Goal: Task Accomplishment & Management: Manage account settings

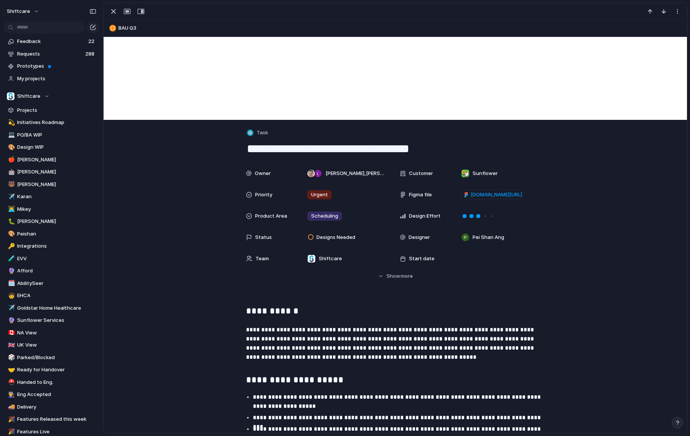
scroll to position [10, 0]
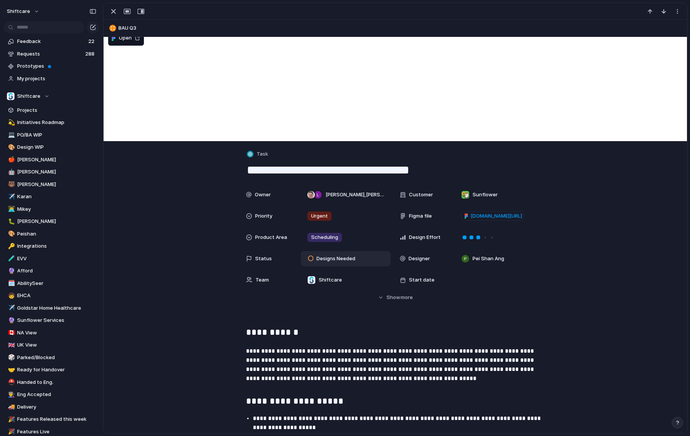
click at [333, 259] on span "Designs Needed" at bounding box center [336, 259] width 39 height 8
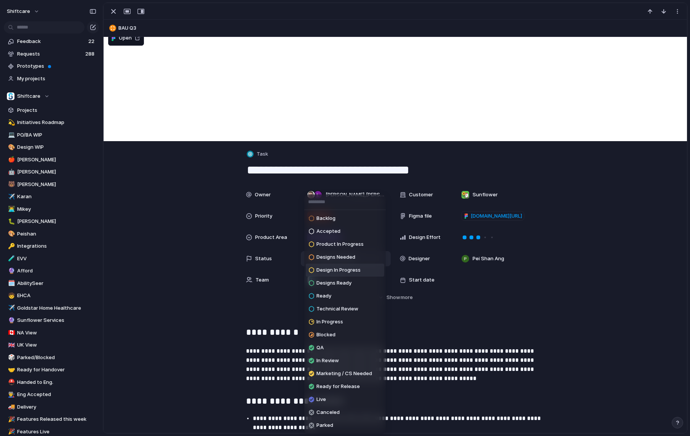
click at [338, 268] on span "Design In Progress" at bounding box center [339, 271] width 44 height 8
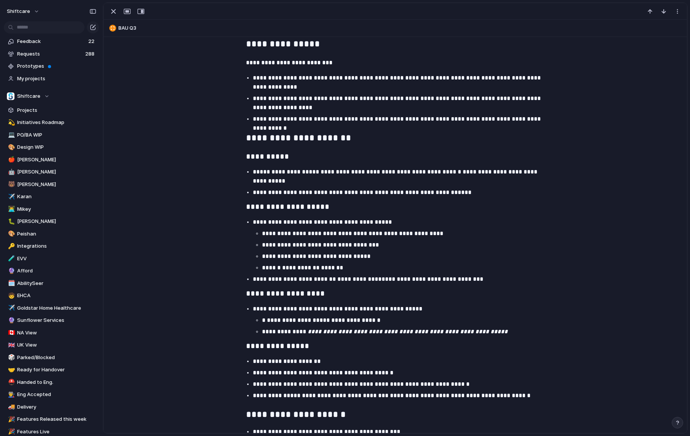
scroll to position [440, 0]
